Goal: Transaction & Acquisition: Book appointment/travel/reservation

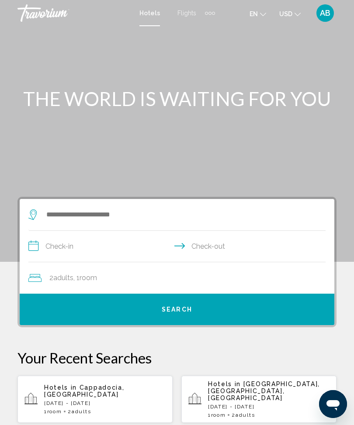
click at [212, 7] on div "Extra navigation items" at bounding box center [210, 13] width 10 height 13
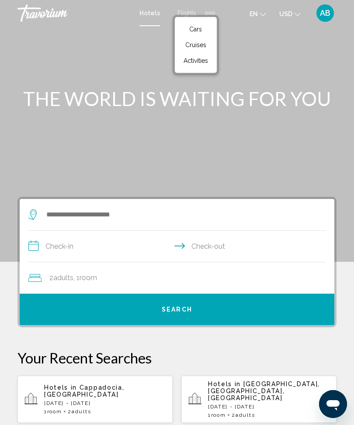
click at [197, 64] on span "Activities" at bounding box center [195, 60] width 24 height 7
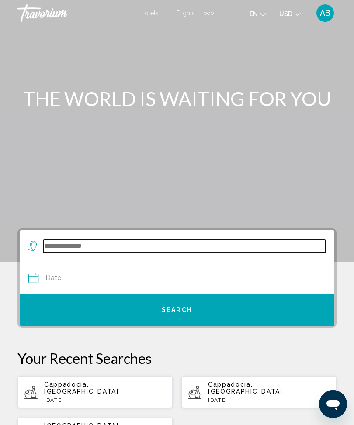
click at [90, 244] on input "Search widget" at bounding box center [184, 246] width 282 height 13
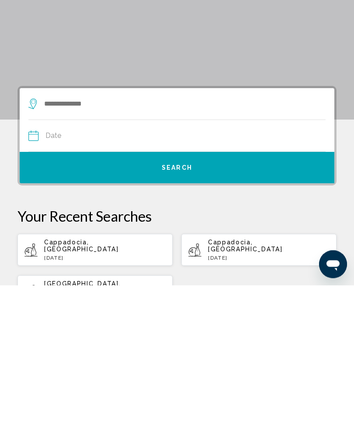
click at [96, 379] on span "Cappadocia, [GEOGRAPHIC_DATA]" at bounding box center [81, 386] width 75 height 14
type input "**********"
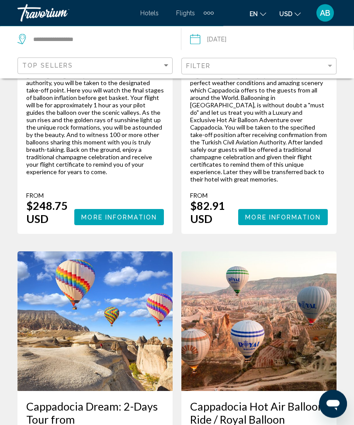
scroll to position [1312, 0]
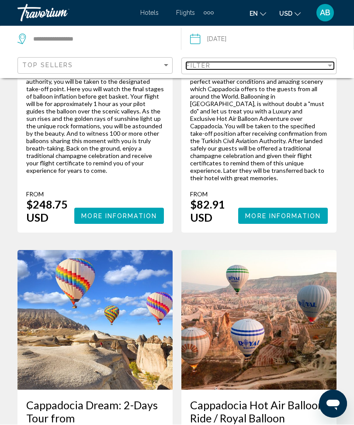
click at [333, 65] on div "Filter" at bounding box center [330, 65] width 8 height 7
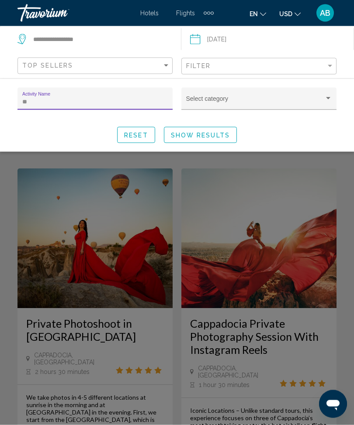
type input "***"
click at [214, 141] on button "Show Results" at bounding box center [200, 135] width 73 height 16
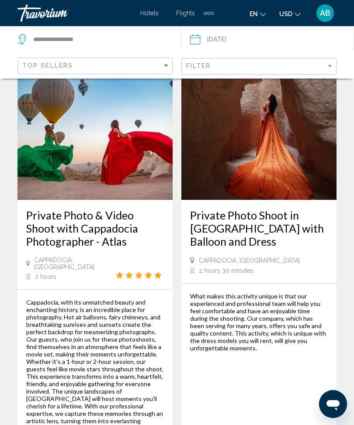
scroll to position [2290, 0]
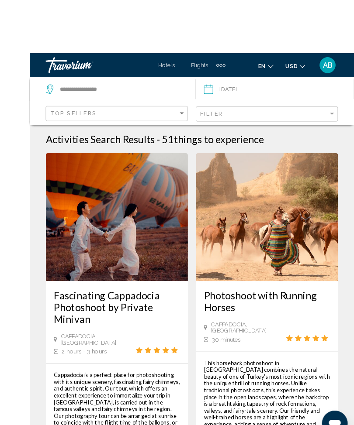
scroll to position [7, 0]
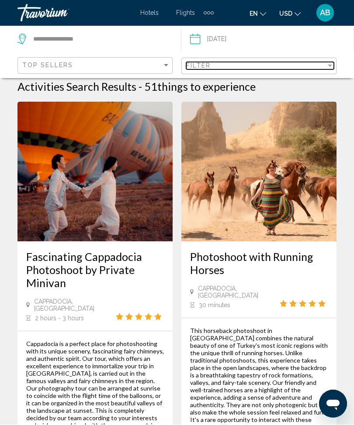
click at [326, 69] on div "Filter" at bounding box center [330, 65] width 8 height 7
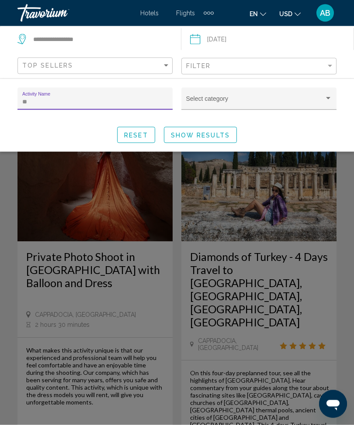
type input "*"
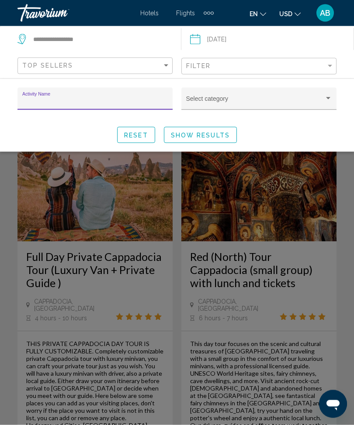
click at [194, 131] on button "Show Results" at bounding box center [200, 135] width 73 height 16
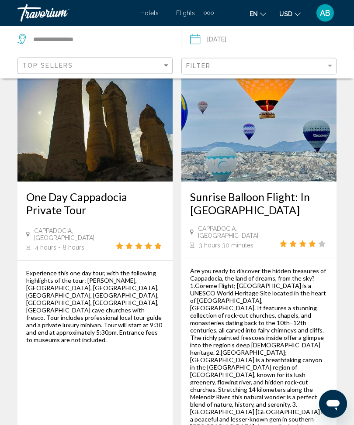
scroll to position [2363, 0]
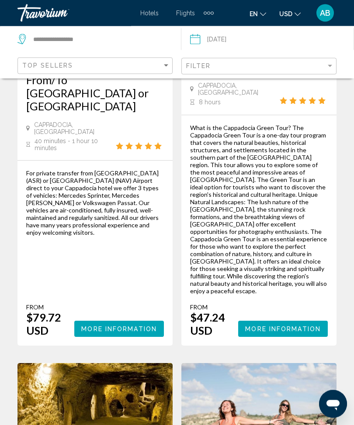
scroll to position [607, 0]
